Goal: Task Accomplishment & Management: Use online tool/utility

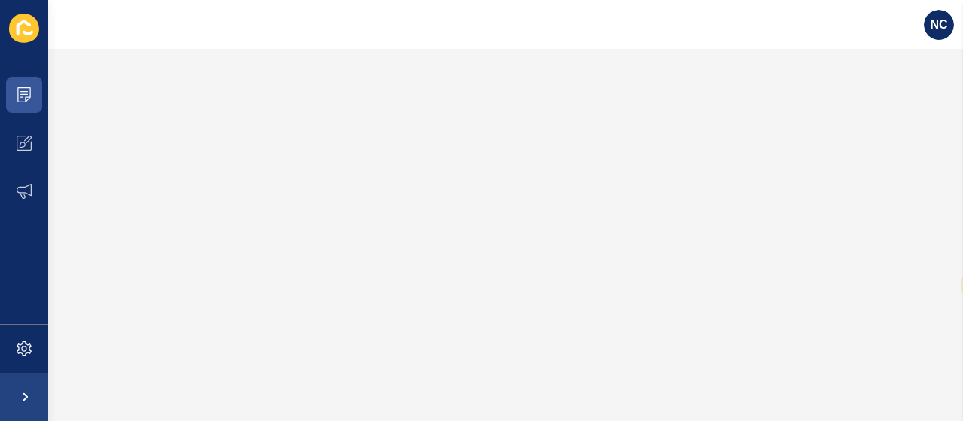
select select "en"
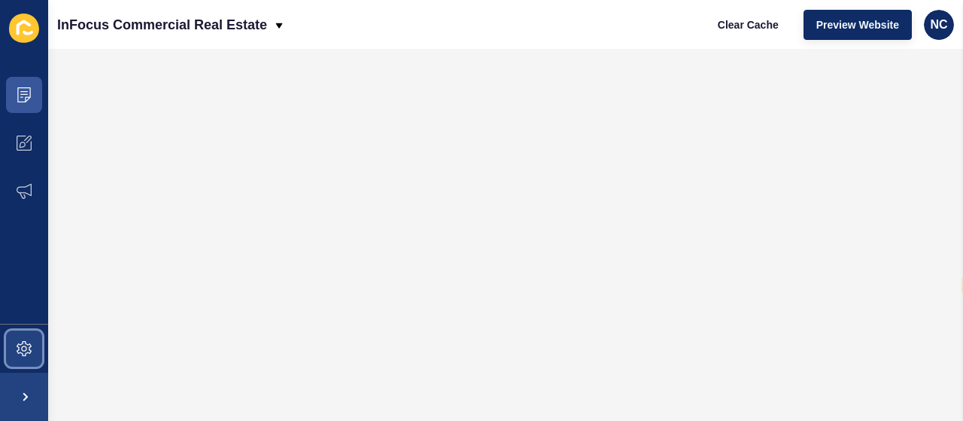
click at [27, 335] on span at bounding box center [24, 348] width 48 height 48
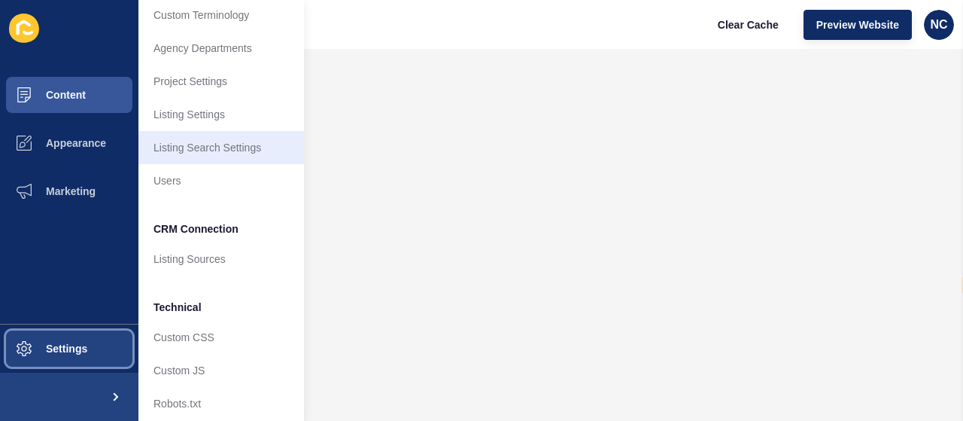
scroll to position [193, 0]
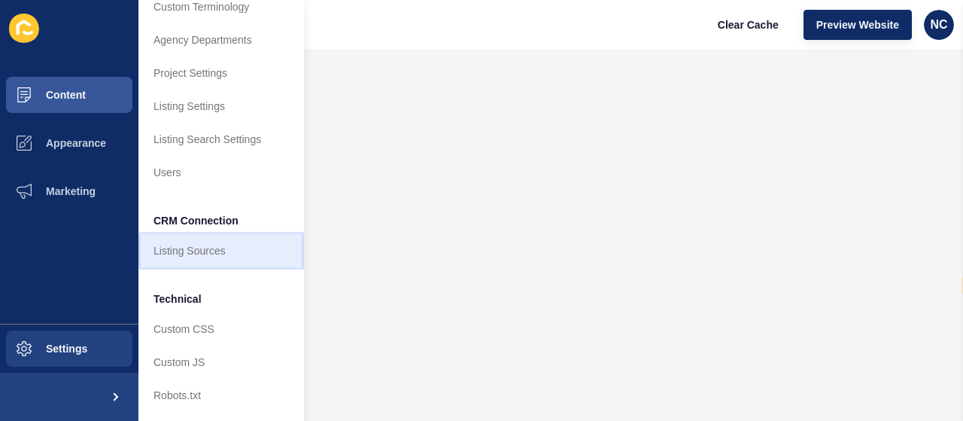
click at [181, 245] on link "Listing Sources" at bounding box center [221, 250] width 166 height 33
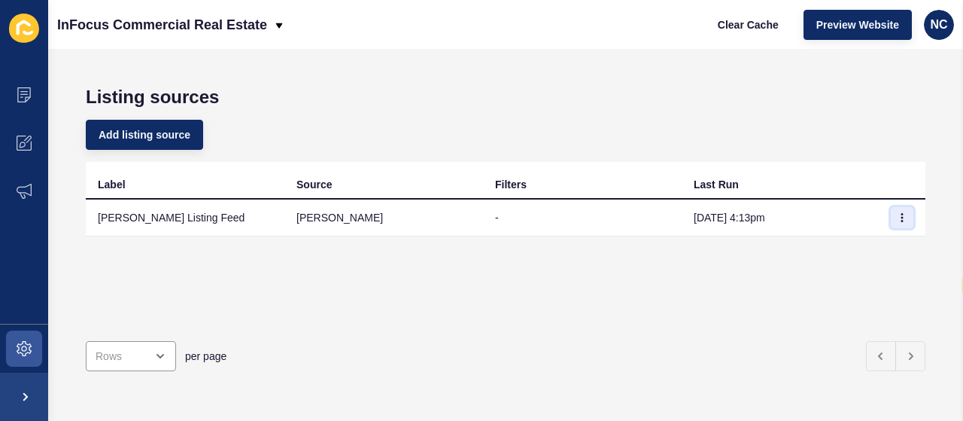
click at [898, 217] on icon "button" at bounding box center [902, 217] width 9 height 9
click at [850, 242] on link "Sync now" at bounding box center [849, 247] width 105 height 33
click at [891, 218] on button "button" at bounding box center [902, 217] width 23 height 21
click at [847, 246] on link "Sync now" at bounding box center [849, 247] width 105 height 33
click at [661, 341] on div "per page" at bounding box center [476, 356] width 790 height 30
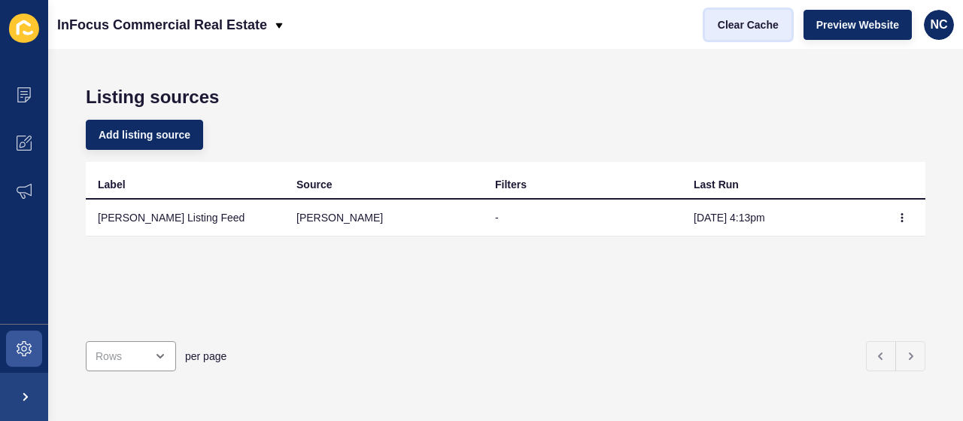
click at [745, 15] on button "Clear Cache" at bounding box center [748, 25] width 87 height 30
click at [891, 218] on button "button" at bounding box center [902, 217] width 23 height 21
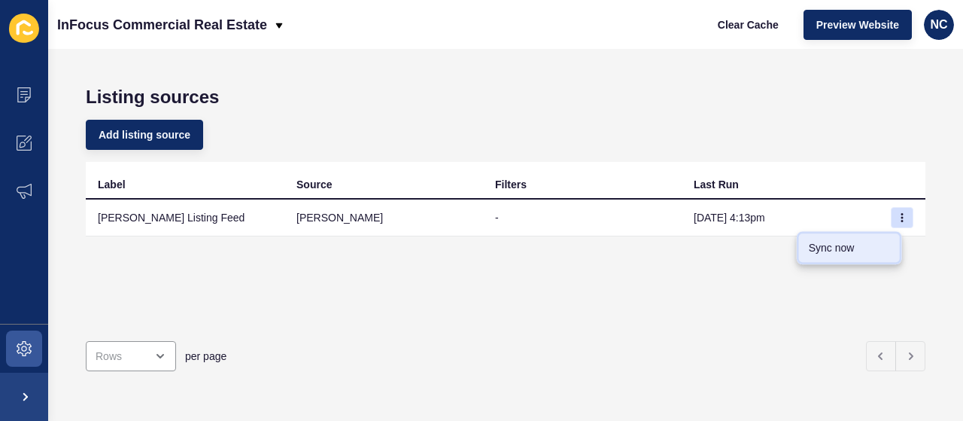
click at [847, 242] on link "Sync now" at bounding box center [849, 247] width 105 height 33
click at [891, 208] on button "button" at bounding box center [902, 217] width 23 height 21
click at [847, 249] on link "Sync now" at bounding box center [849, 247] width 105 height 33
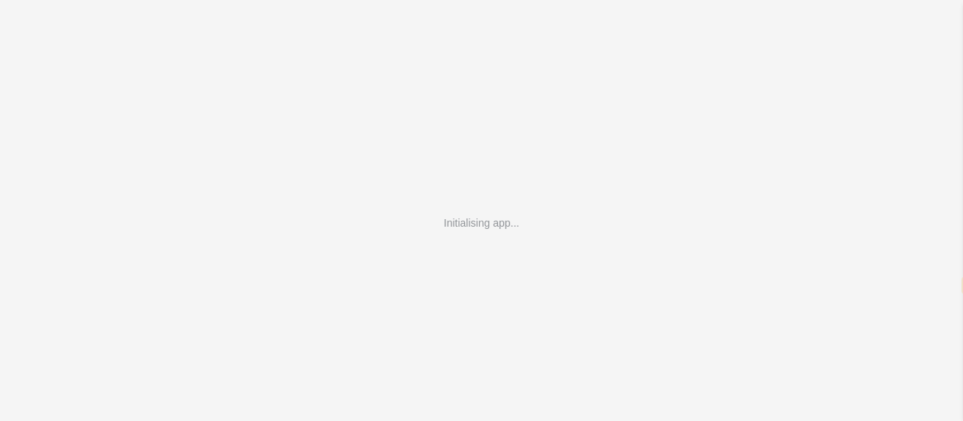
select select "en"
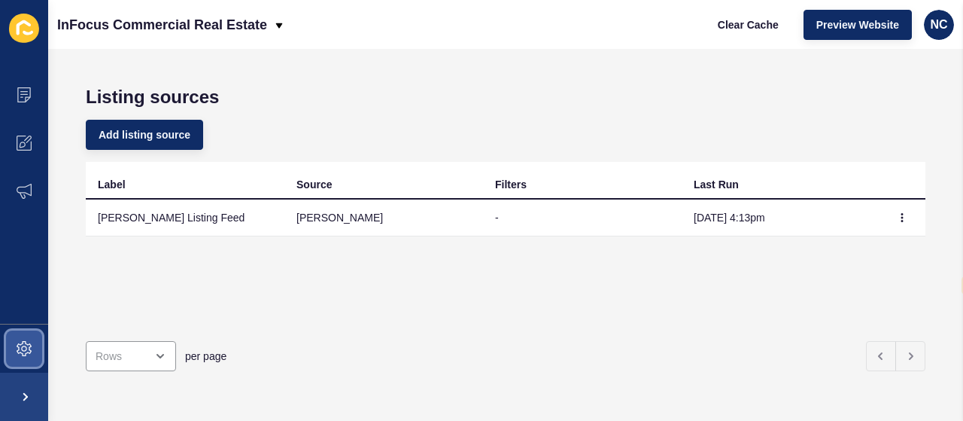
click at [29, 359] on span at bounding box center [24, 348] width 48 height 48
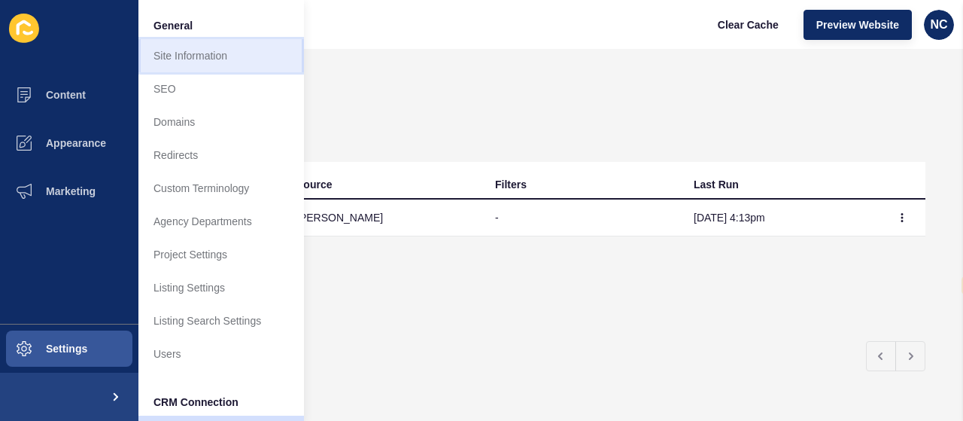
click at [188, 56] on link "Site Information" at bounding box center [221, 55] width 166 height 33
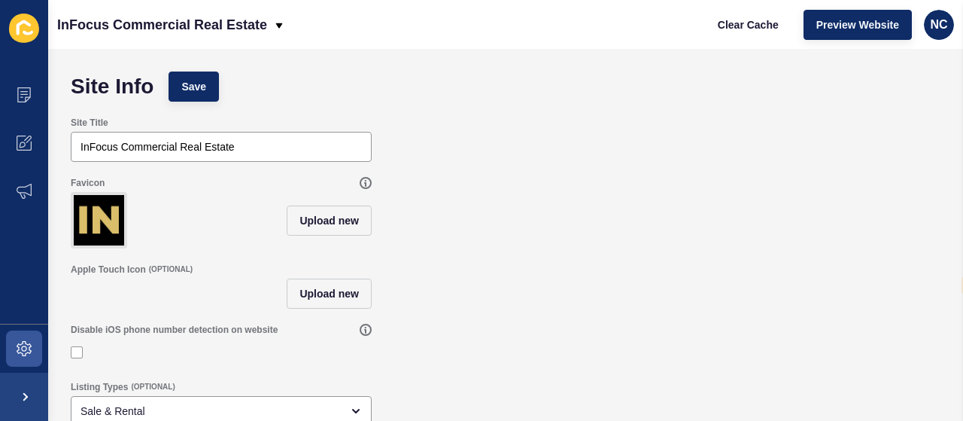
scroll to position [202, 0]
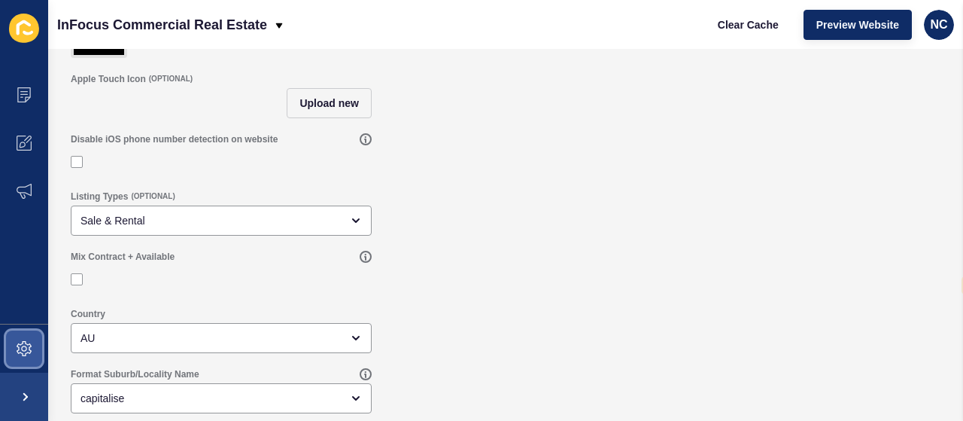
click at [23, 347] on icon at bounding box center [24, 348] width 6 height 6
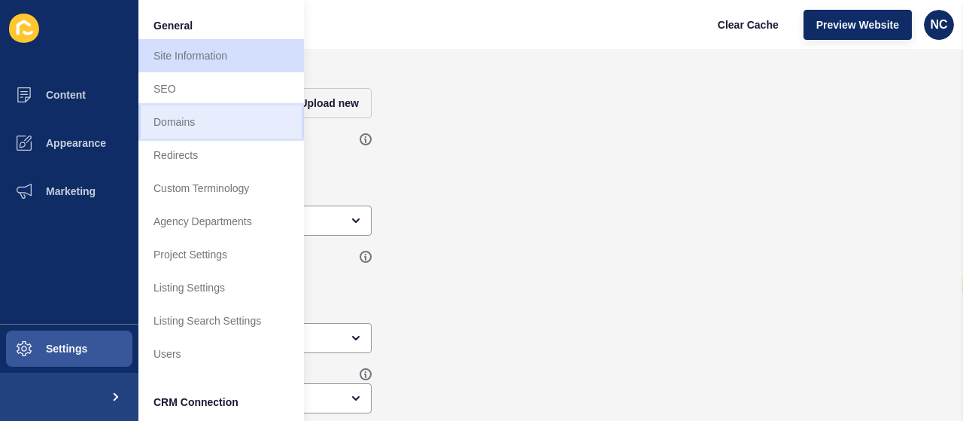
click at [170, 129] on link "Domains" at bounding box center [221, 121] width 166 height 33
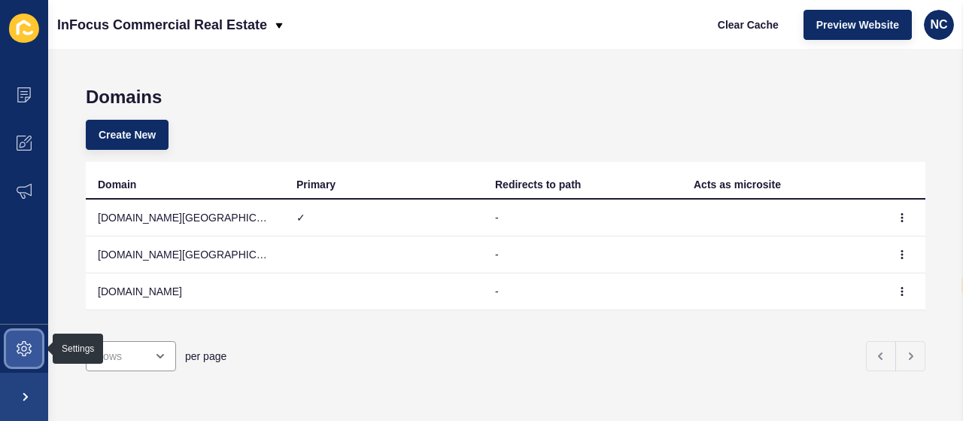
click at [26, 353] on icon at bounding box center [24, 348] width 15 height 15
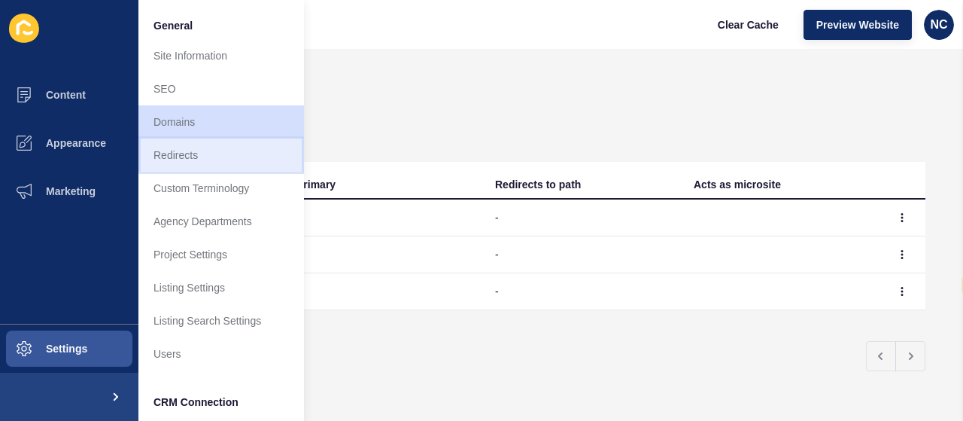
click at [185, 166] on link "Redirects" at bounding box center [221, 154] width 166 height 33
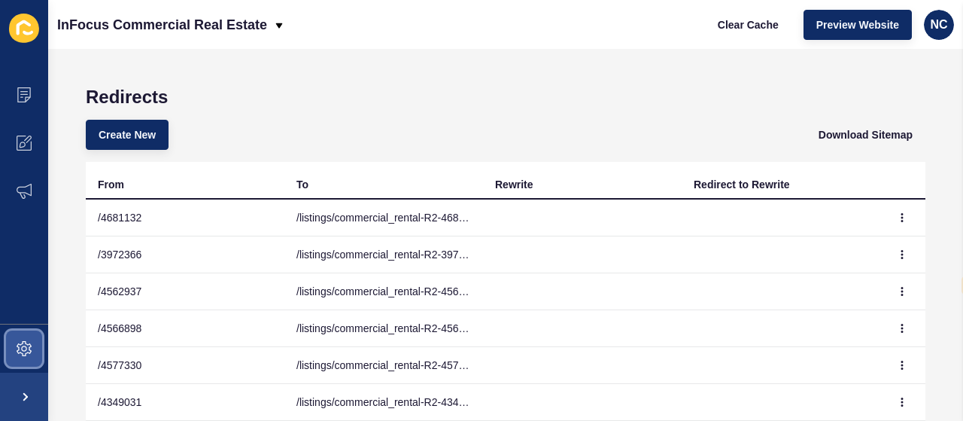
click at [23, 348] on icon at bounding box center [24, 348] width 15 height 15
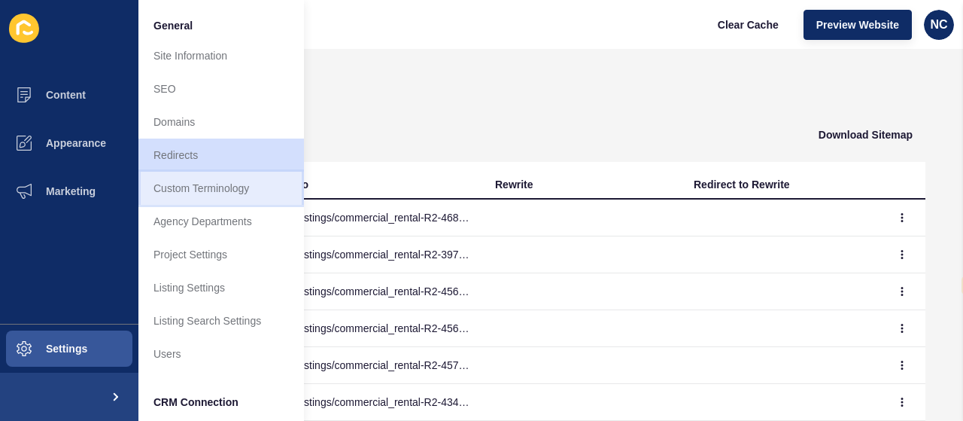
click at [181, 178] on link "Custom Terminology" at bounding box center [221, 188] width 166 height 33
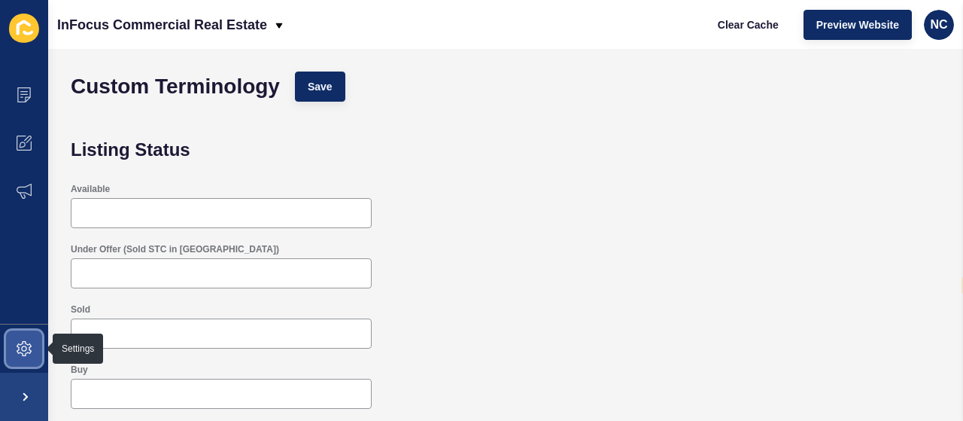
click at [33, 342] on span at bounding box center [24, 348] width 48 height 48
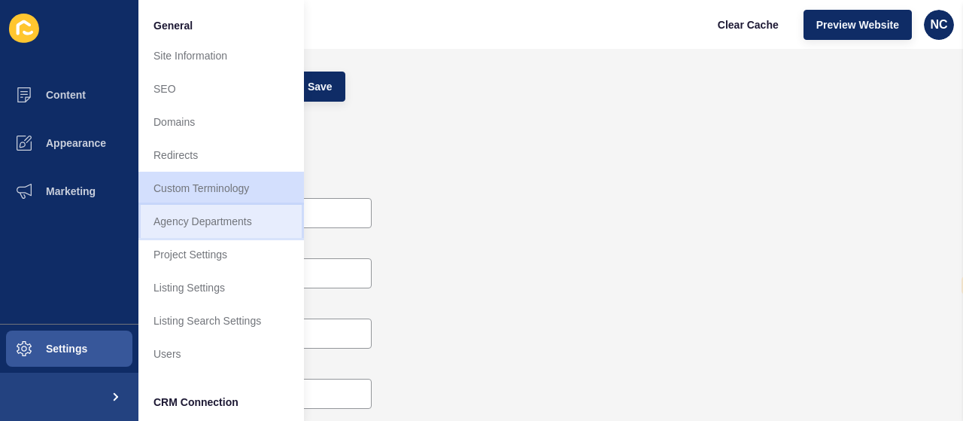
click at [188, 223] on link "Agency Departments" at bounding box center [221, 221] width 166 height 33
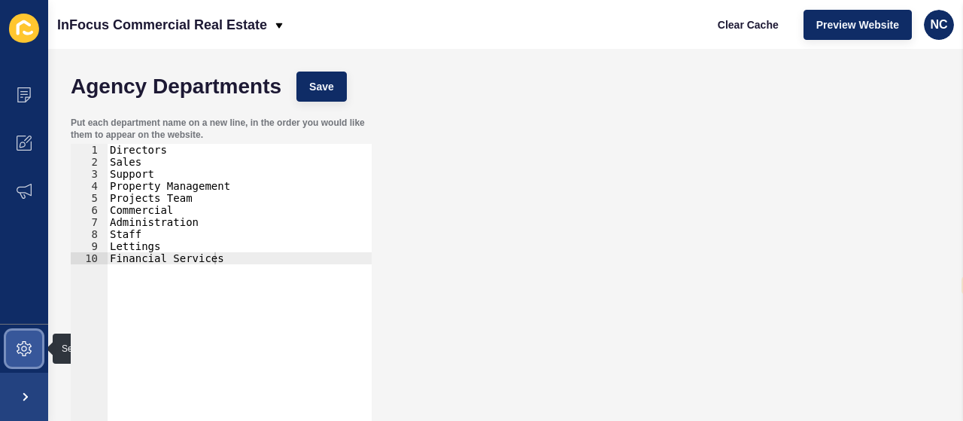
click at [32, 354] on span at bounding box center [24, 348] width 48 height 48
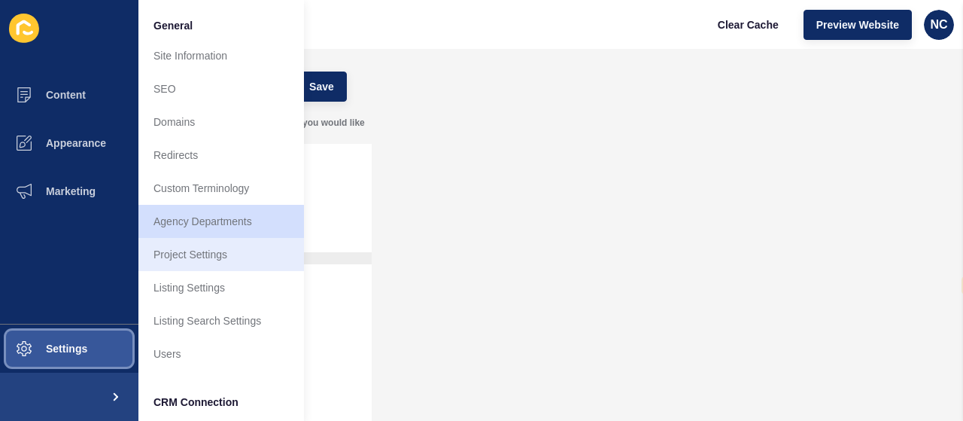
scroll to position [193, 0]
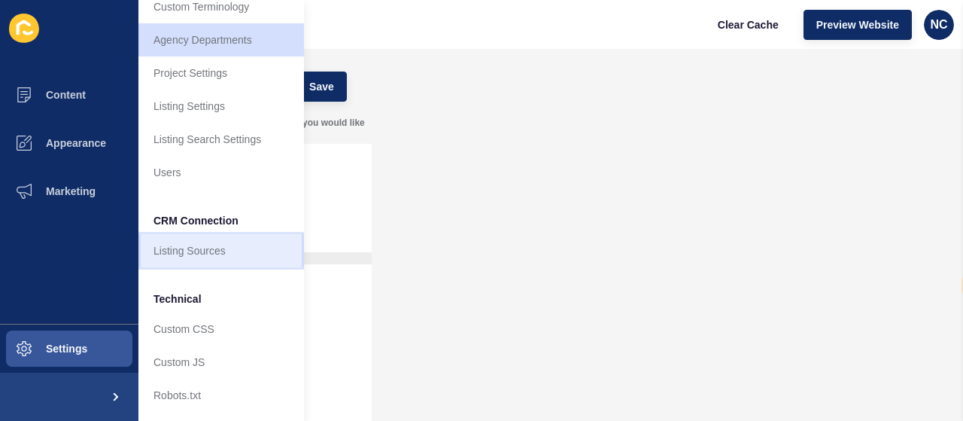
click at [182, 234] on link "Listing Sources" at bounding box center [221, 250] width 166 height 33
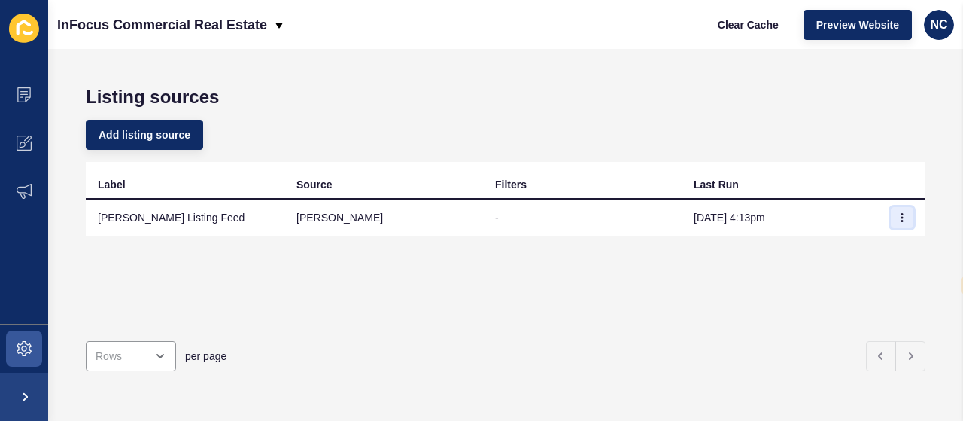
click at [898, 220] on icon "button" at bounding box center [902, 217] width 9 height 9
click at [856, 242] on link "Sync now" at bounding box center [849, 247] width 105 height 33
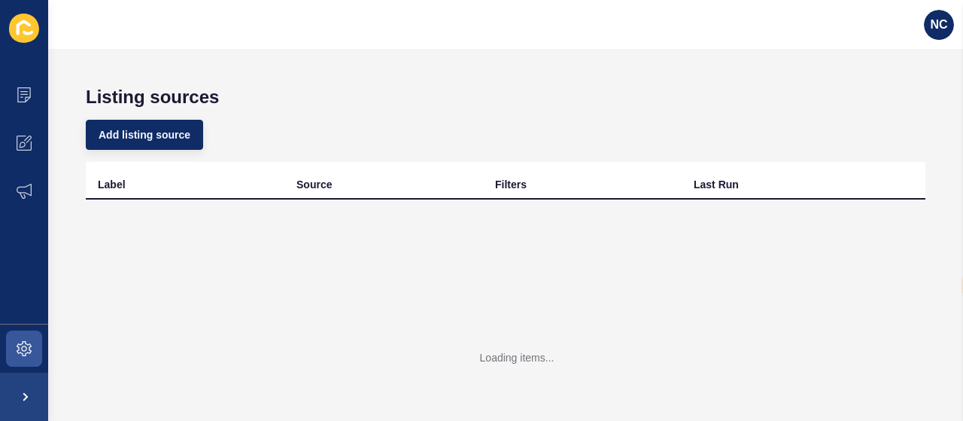
select select "en"
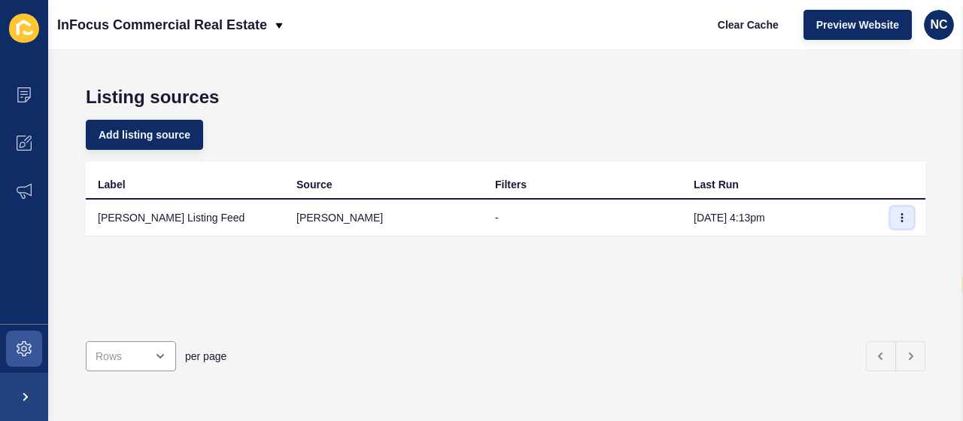
click at [902, 220] on icon "button" at bounding box center [902, 218] width 1 height 8
click at [859, 245] on link "Sync now" at bounding box center [849, 247] width 105 height 33
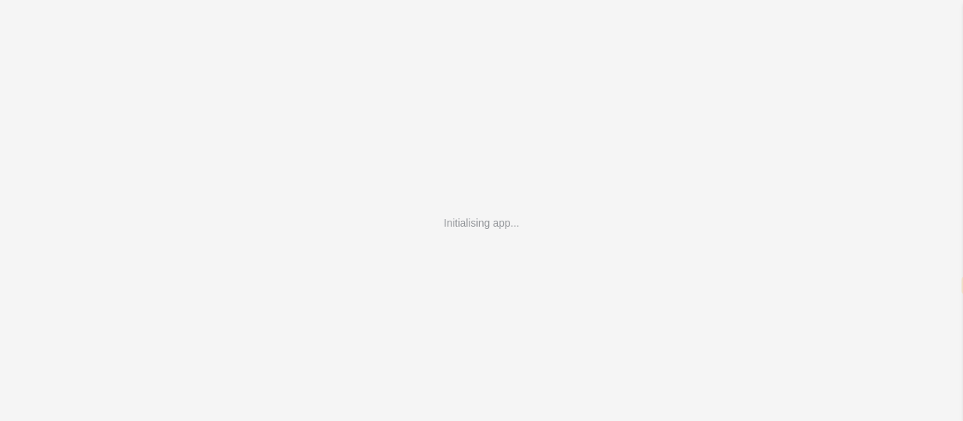
select select "en"
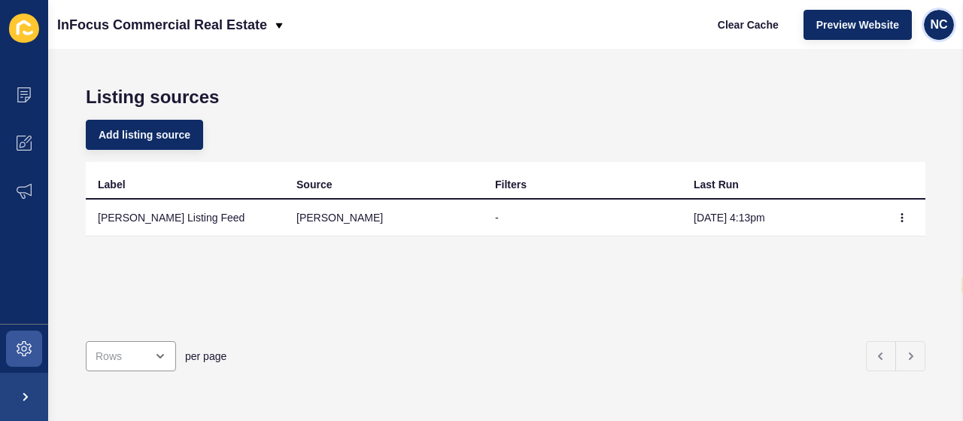
click at [933, 34] on div "NC" at bounding box center [939, 25] width 30 height 30
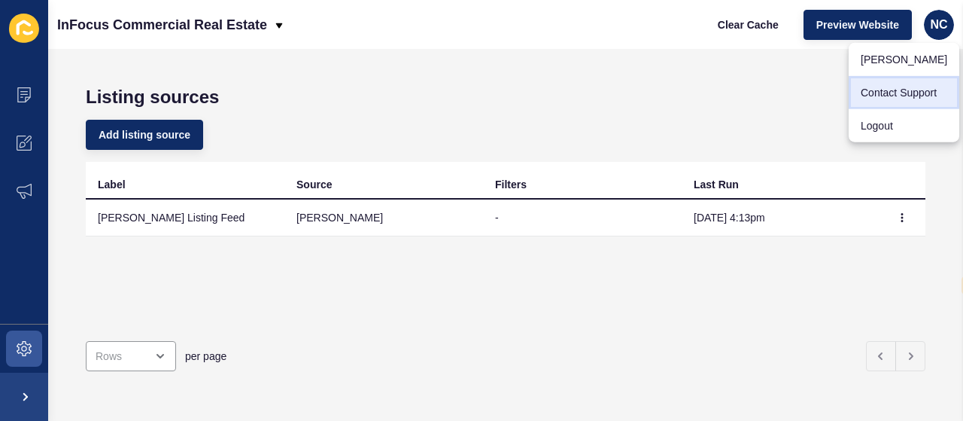
click at [889, 85] on link "Contact Support" at bounding box center [904, 92] width 111 height 33
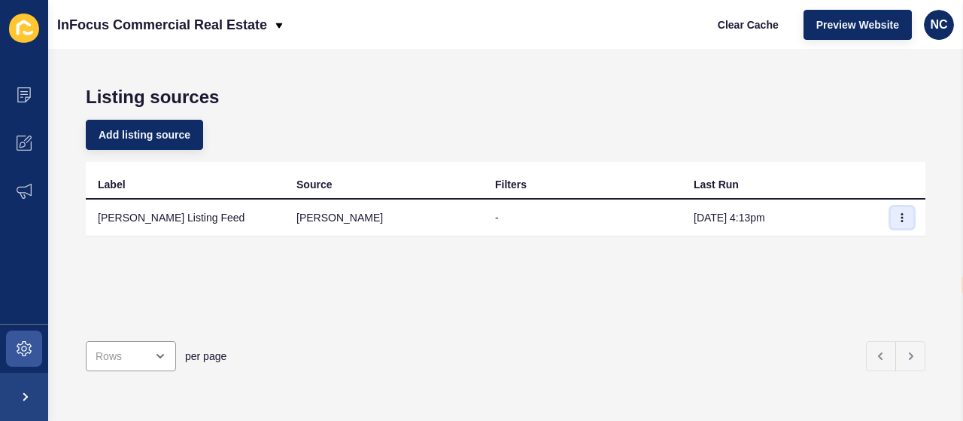
click at [891, 224] on button "button" at bounding box center [902, 217] width 23 height 21
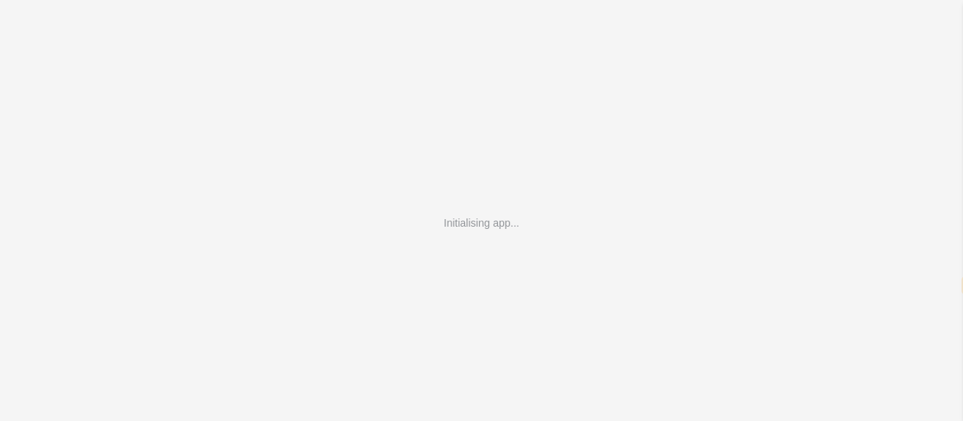
select select "en"
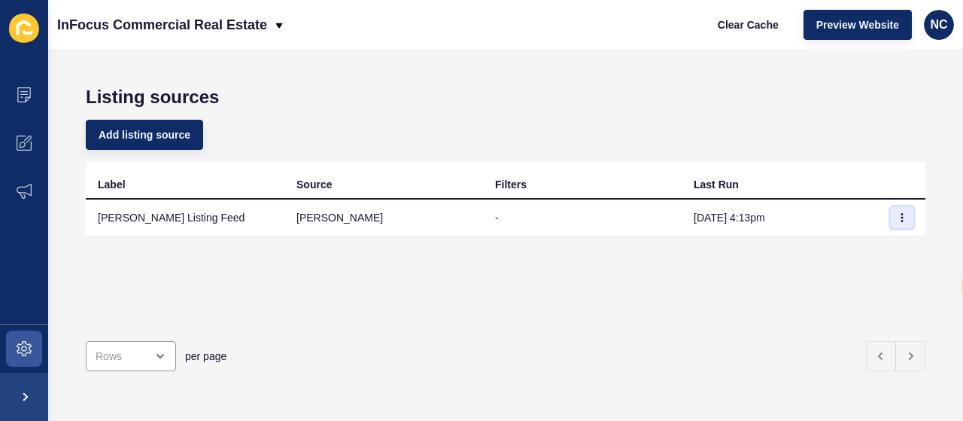
click at [891, 210] on button "button" at bounding box center [902, 217] width 23 height 21
click at [856, 249] on link "Sync now" at bounding box center [849, 247] width 105 height 33
click at [935, 25] on span "NC" at bounding box center [938, 24] width 17 height 15
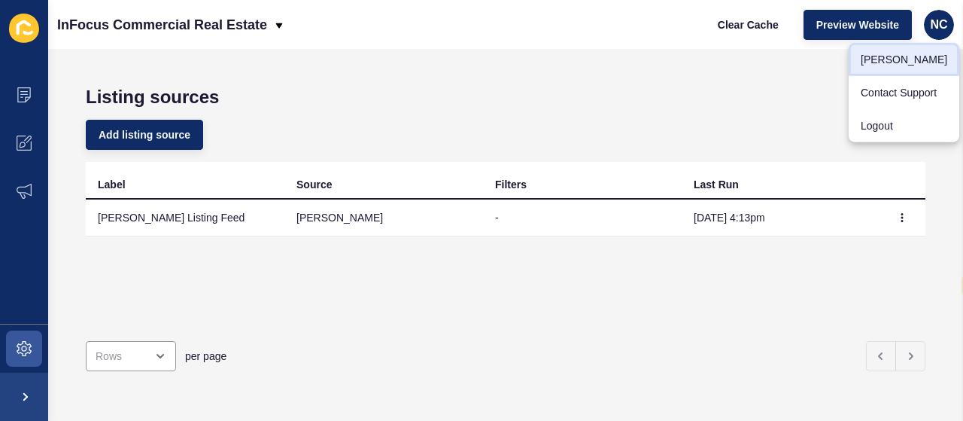
click at [903, 53] on link "[PERSON_NAME]" at bounding box center [904, 59] width 111 height 33
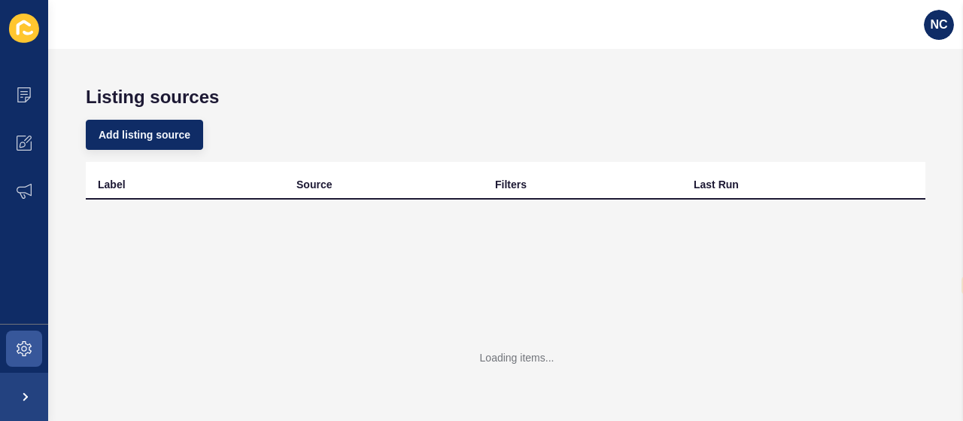
select select "en"
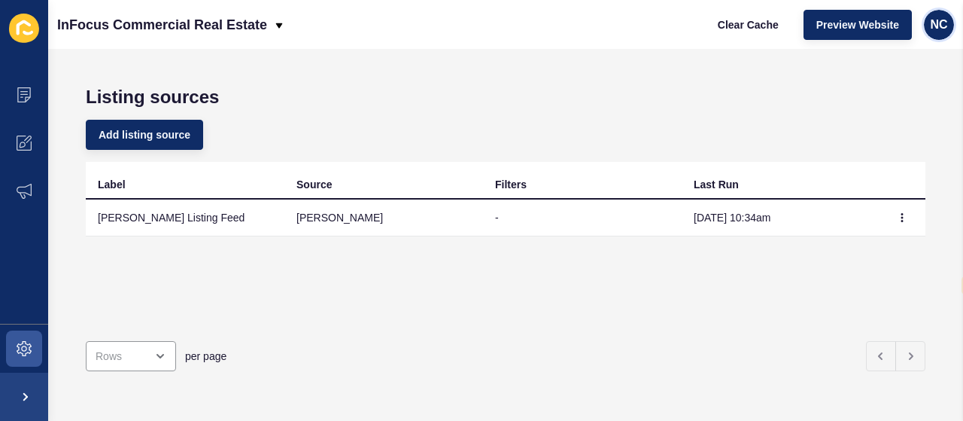
click at [930, 28] on span "NC" at bounding box center [938, 24] width 17 height 15
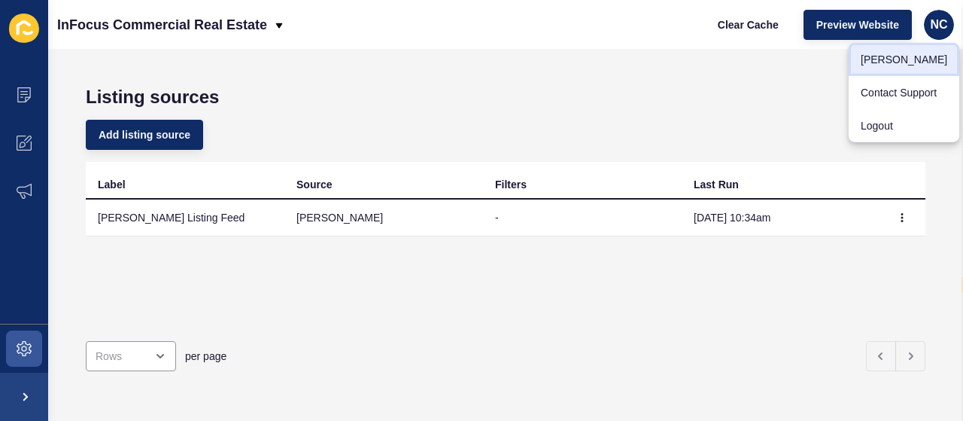
click at [907, 50] on link "[PERSON_NAME]" at bounding box center [904, 59] width 111 height 33
